Goal: Check status: Check status

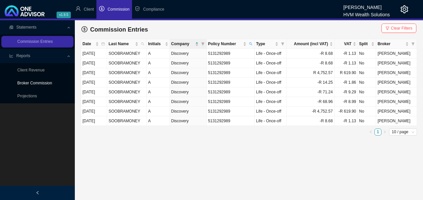
click at [49, 84] on link "Broker Commission" at bounding box center [34, 83] width 35 height 5
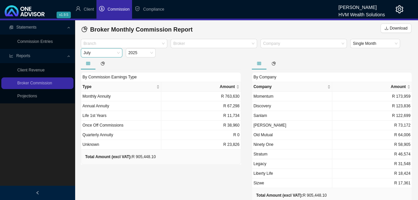
click at [116, 56] on span "July" at bounding box center [101, 53] width 36 height 9
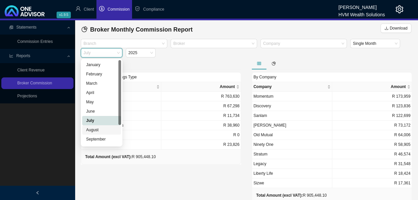
click at [101, 132] on div "August" at bounding box center [101, 130] width 31 height 7
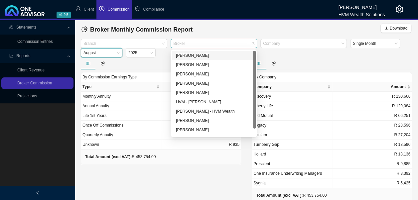
click at [201, 45] on div at bounding box center [210, 43] width 77 height 5
click at [194, 57] on div "[PERSON_NAME]" at bounding box center [214, 55] width 76 height 7
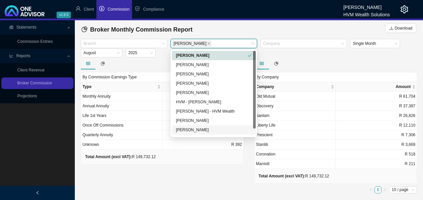
click at [193, 167] on div "By Commission Earnings Type Type Amount Monthly Annuity R 102,830 Annual Annuit…" at bounding box center [161, 126] width 173 height 139
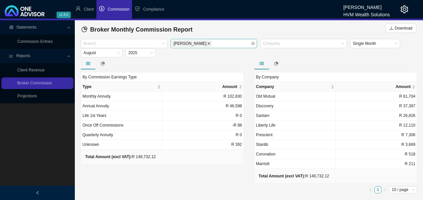
click at [207, 45] on icon "close" at bounding box center [208, 43] width 3 height 3
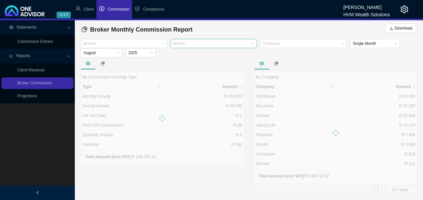
click at [254, 45] on div "Broker" at bounding box center [213, 43] width 86 height 9
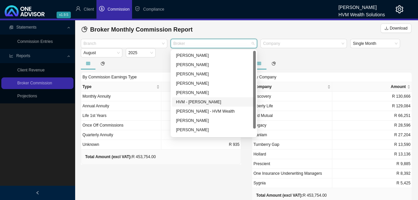
click at [210, 100] on div "HVM - [PERSON_NAME]" at bounding box center [214, 102] width 76 height 7
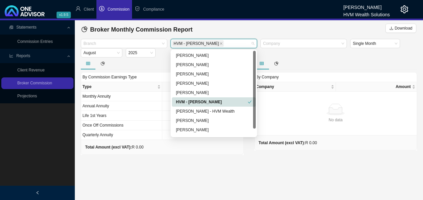
click at [209, 100] on div "HVM - [PERSON_NAME]" at bounding box center [212, 102] width 72 height 7
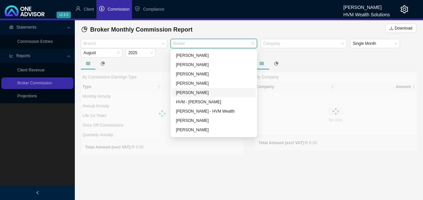
click at [205, 94] on div "[PERSON_NAME]" at bounding box center [214, 92] width 76 height 7
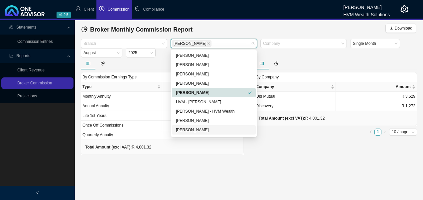
click at [210, 173] on main "Statements Commission Entries Reports Client Revenue Broker Commission Projecti…" at bounding box center [211, 110] width 423 height 180
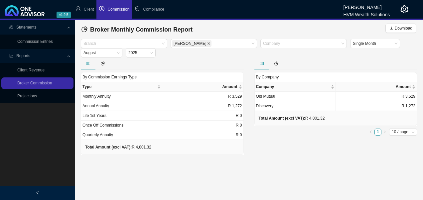
click at [207, 44] on icon "close" at bounding box center [208, 43] width 3 height 3
